Goal: Task Accomplishment & Management: Use online tool/utility

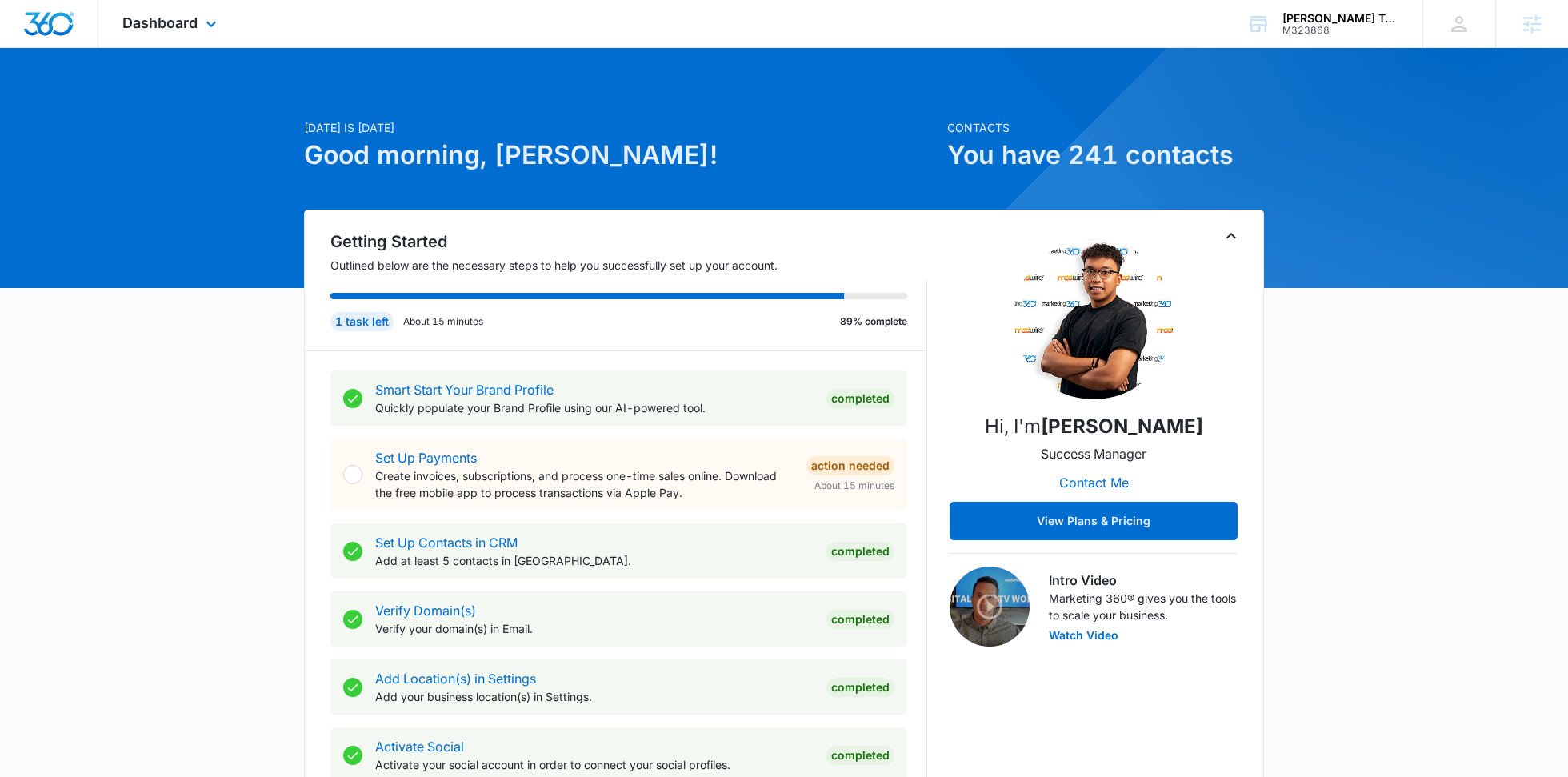
click at [197, 14] on div "Dashboard Apps Reputation Websites Forms CRM Email Social Content Ads Intellige…" at bounding box center [172, 23] width 146 height 47
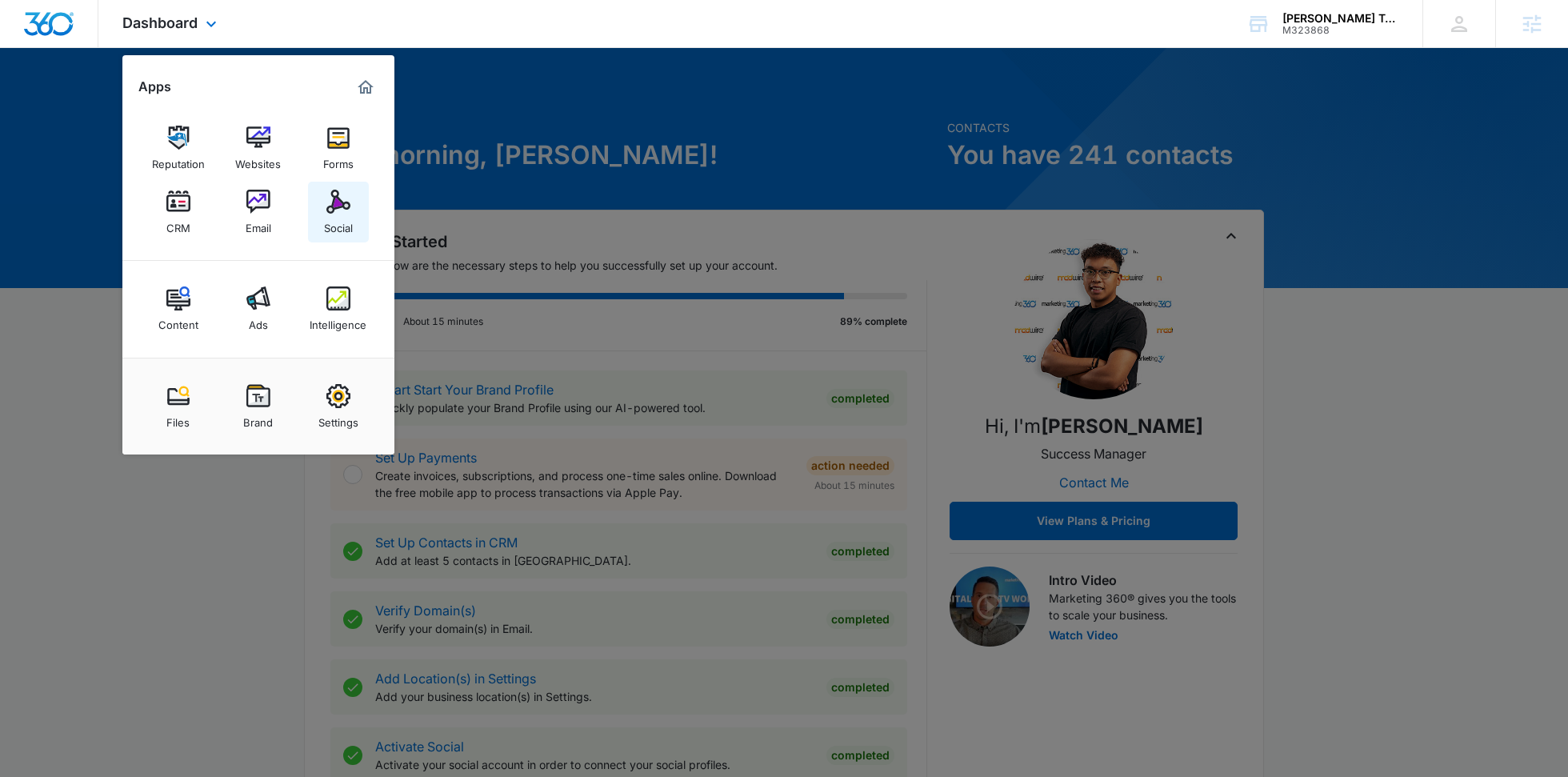
click at [335, 220] on div "Social" at bounding box center [339, 224] width 29 height 21
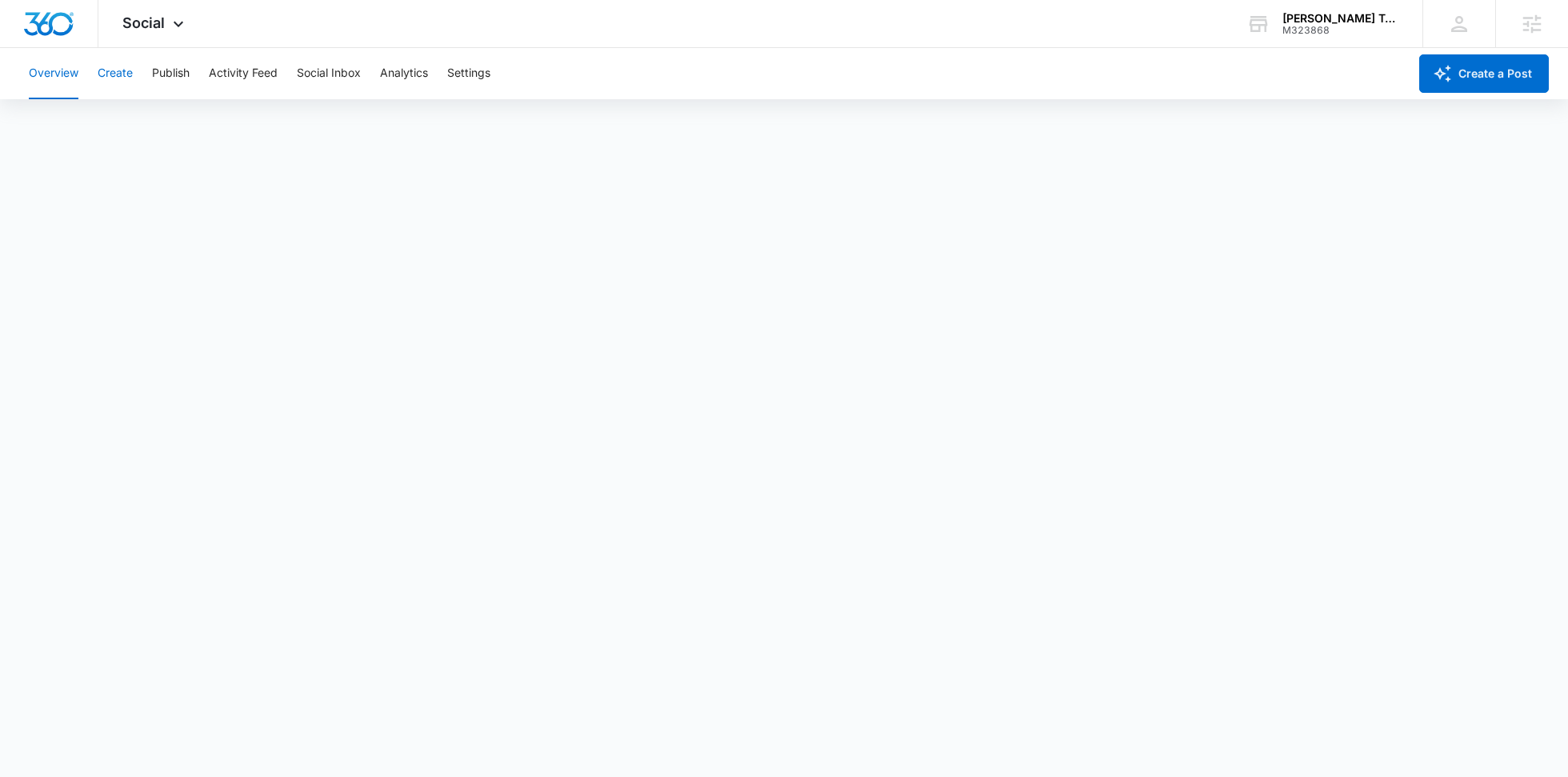
click at [119, 75] on button "Create" at bounding box center [116, 74] width 35 height 51
click at [171, 72] on button "Publish" at bounding box center [170, 74] width 38 height 51
click at [124, 81] on button "Create" at bounding box center [116, 74] width 35 height 51
click at [184, 55] on button "Publish" at bounding box center [170, 74] width 38 height 51
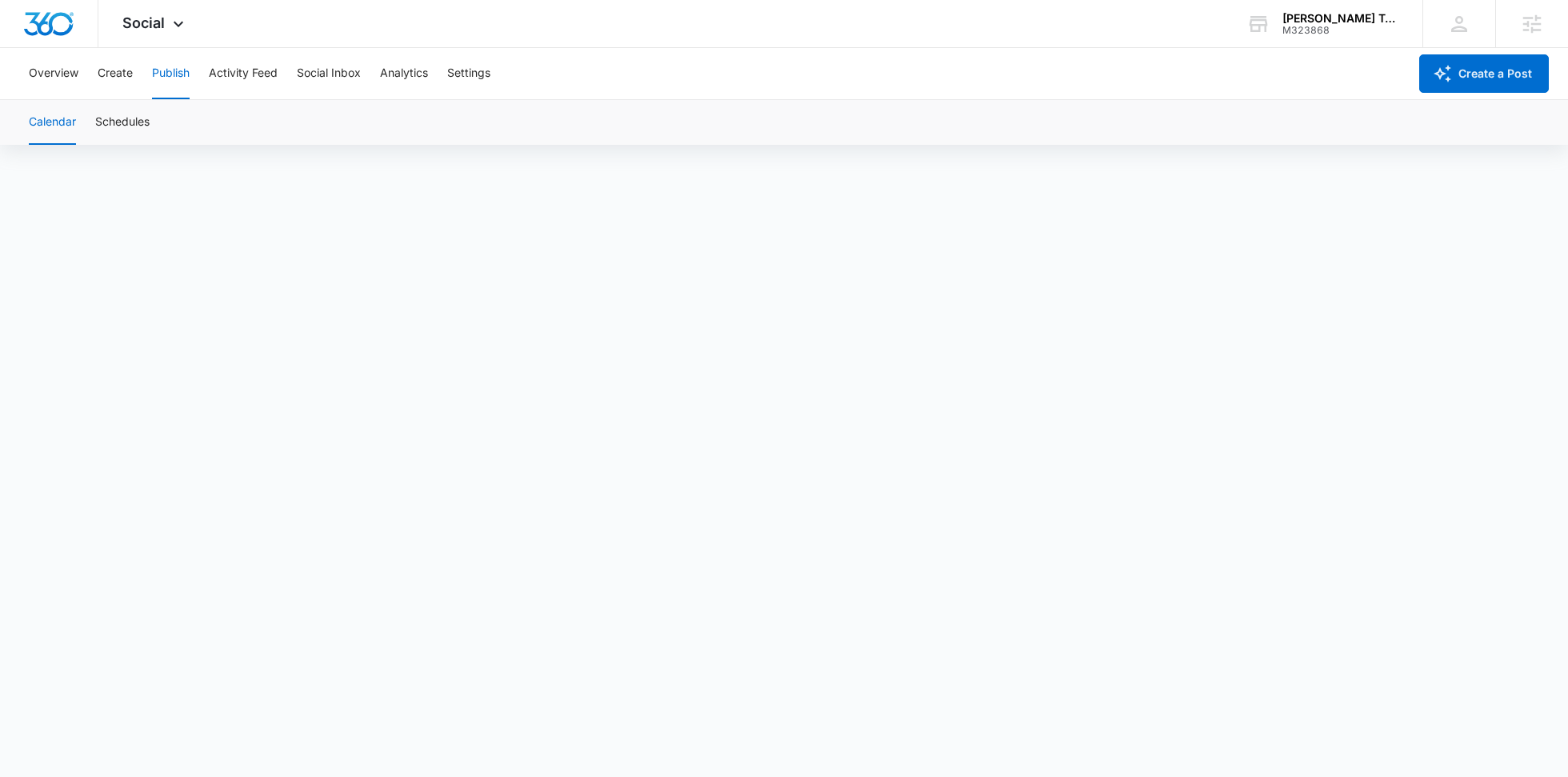
scroll to position [11, 0]
click at [130, 119] on button "Schedules" at bounding box center [123, 123] width 55 height 45
click at [129, 63] on button "Create" at bounding box center [116, 74] width 35 height 51
click at [145, 111] on button "Approvals" at bounding box center [156, 123] width 54 height 45
click at [67, 86] on button "Overview" at bounding box center [54, 74] width 50 height 51
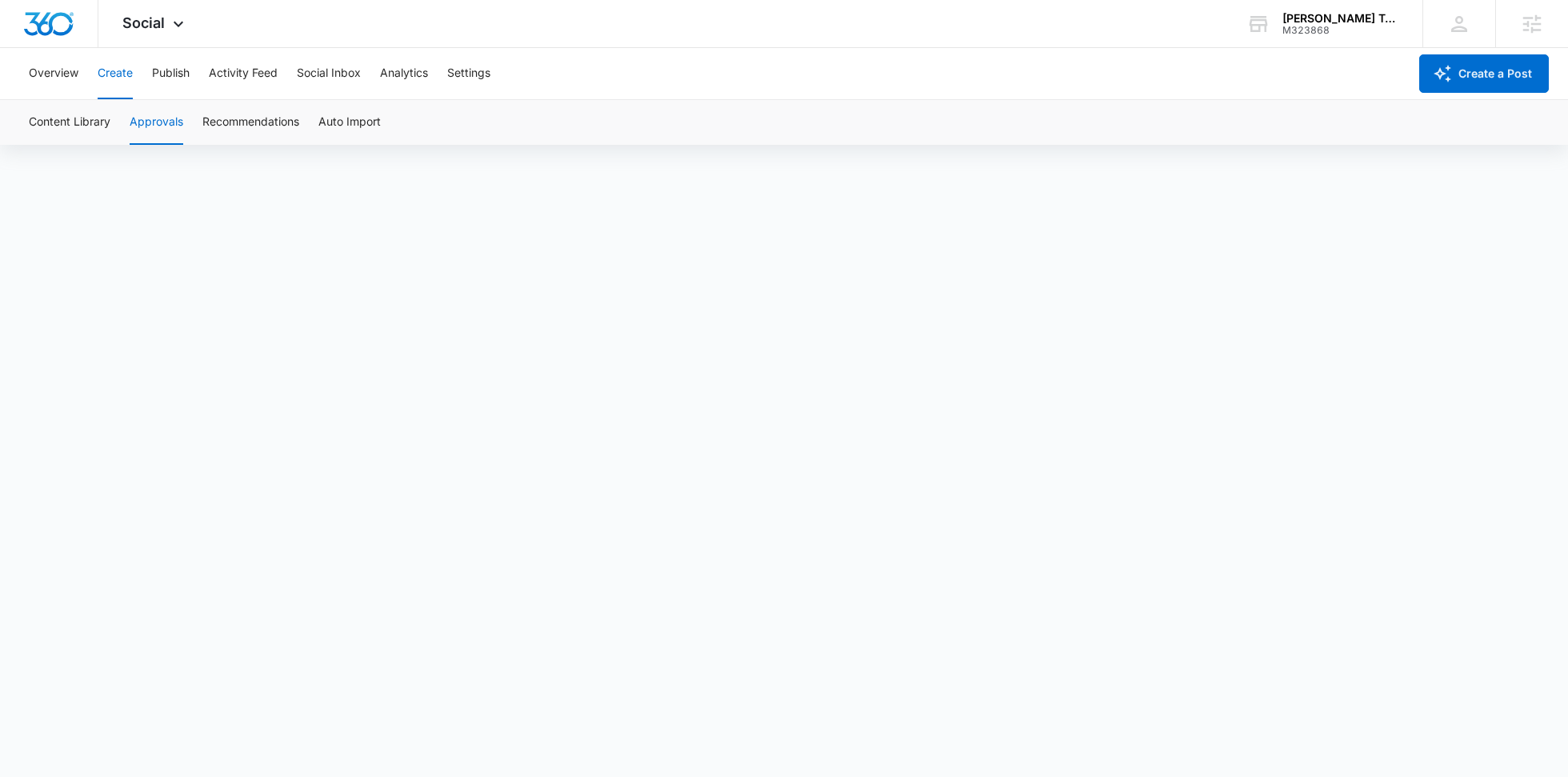
click at [148, 79] on div "Overview Create Publish Activity Feed Social Inbox Analytics Settings" at bounding box center [713, 74] width 1388 height 51
click at [122, 79] on button "Create" at bounding box center [116, 74] width 35 height 51
